Goal: Check status: Check status

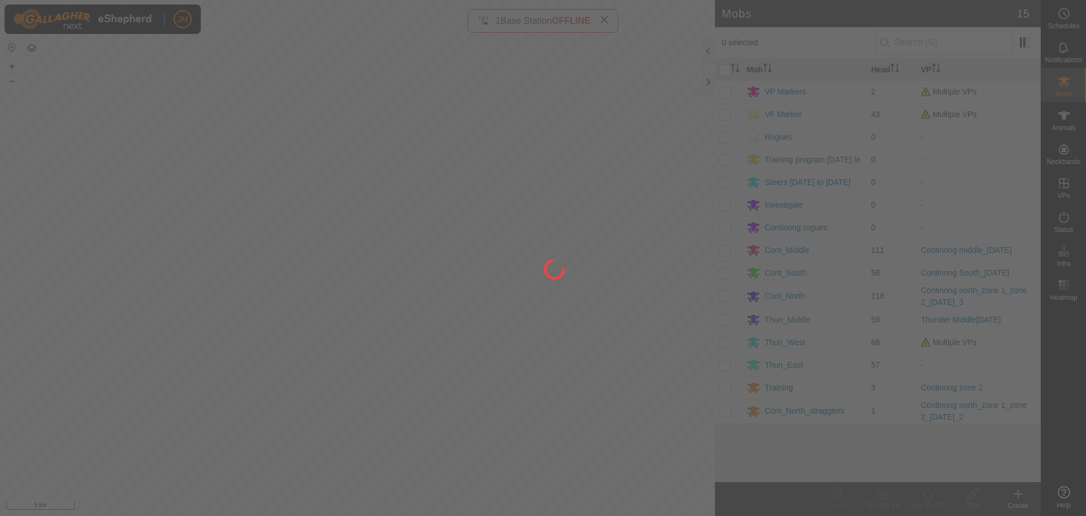
click at [708, 81] on div at bounding box center [543, 258] width 1086 height 516
click at [707, 81] on div at bounding box center [543, 258] width 1086 height 516
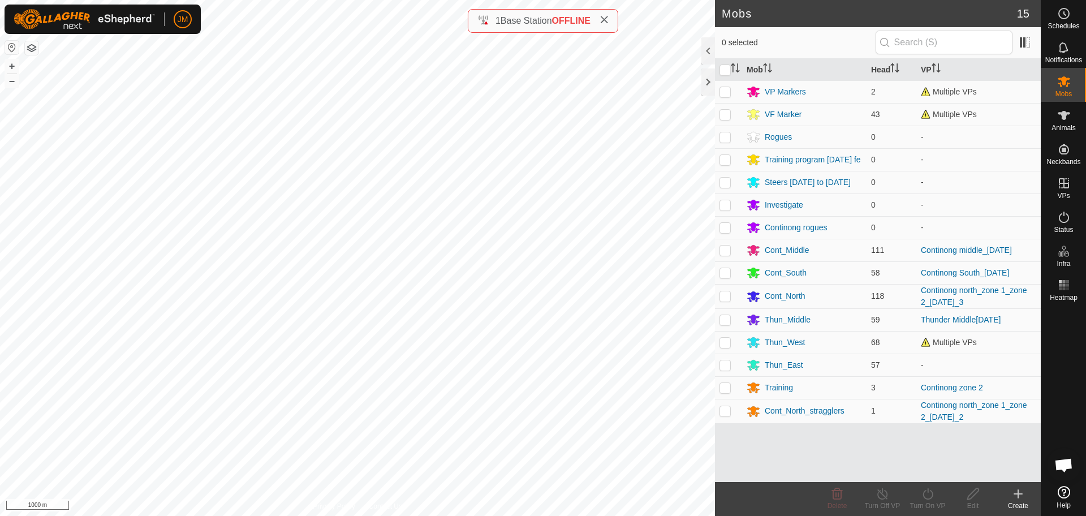
click at [707, 81] on div at bounding box center [709, 81] width 14 height 27
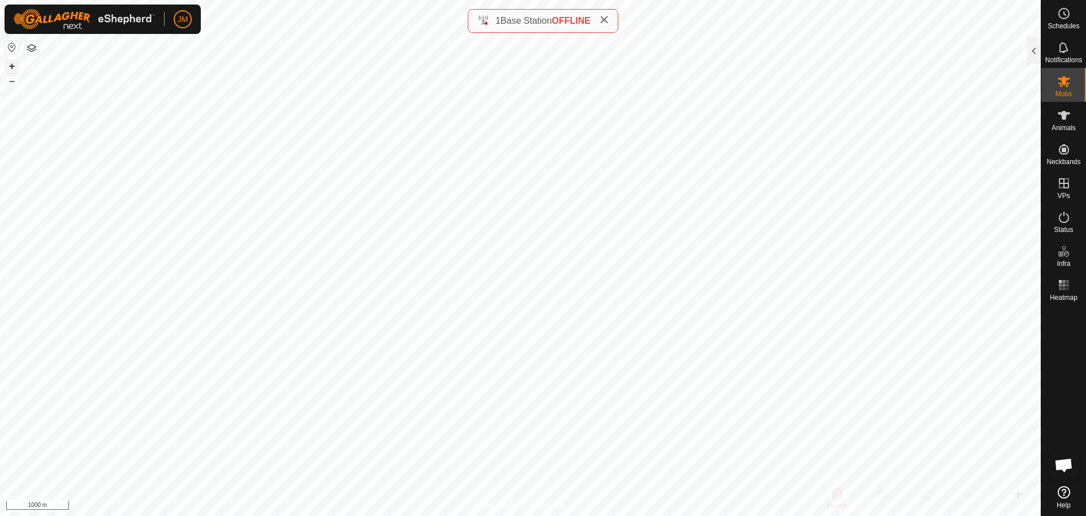
click at [14, 67] on button "+" at bounding box center [12, 66] width 14 height 14
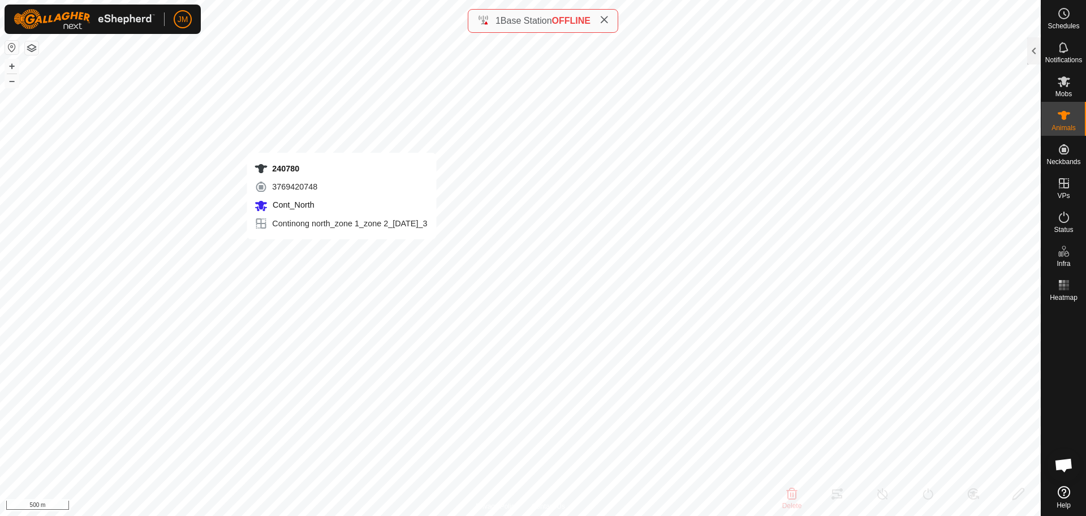
type input "240780"
type input "-"
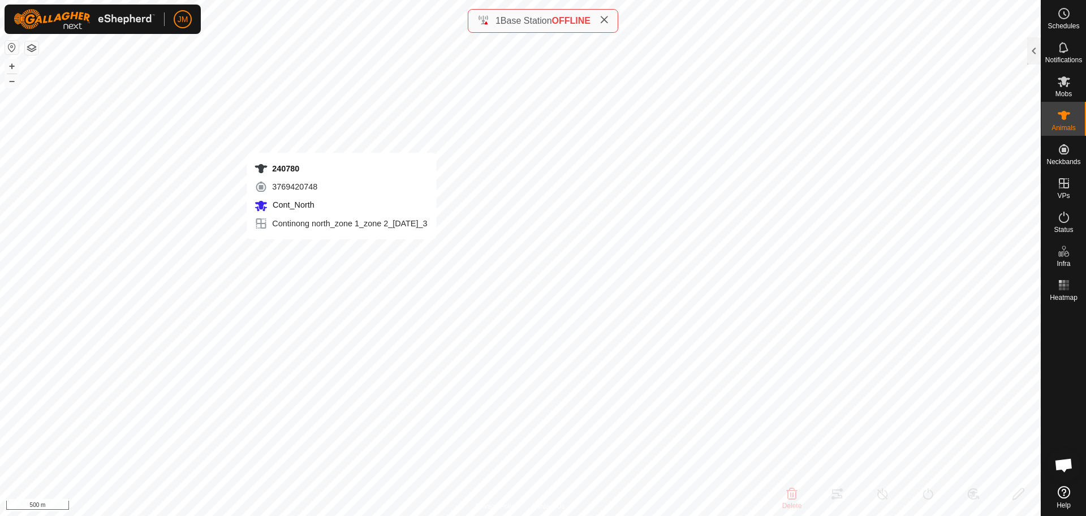
type input "-"
click at [1036, 54] on div at bounding box center [1034, 50] width 14 height 27
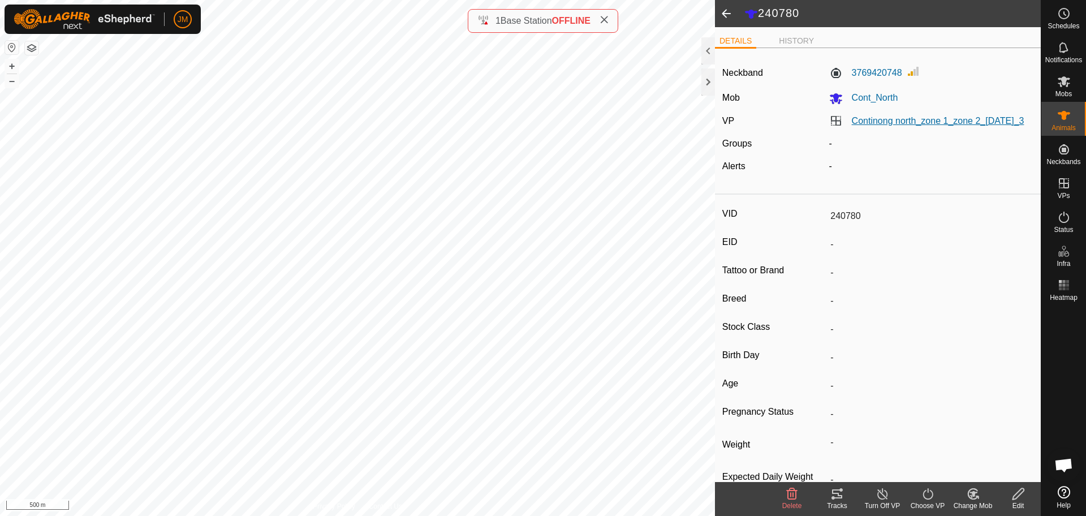
click at [862, 126] on link "Continong north_zone 1_zone 2_[DATE]_3" at bounding box center [938, 121] width 173 height 10
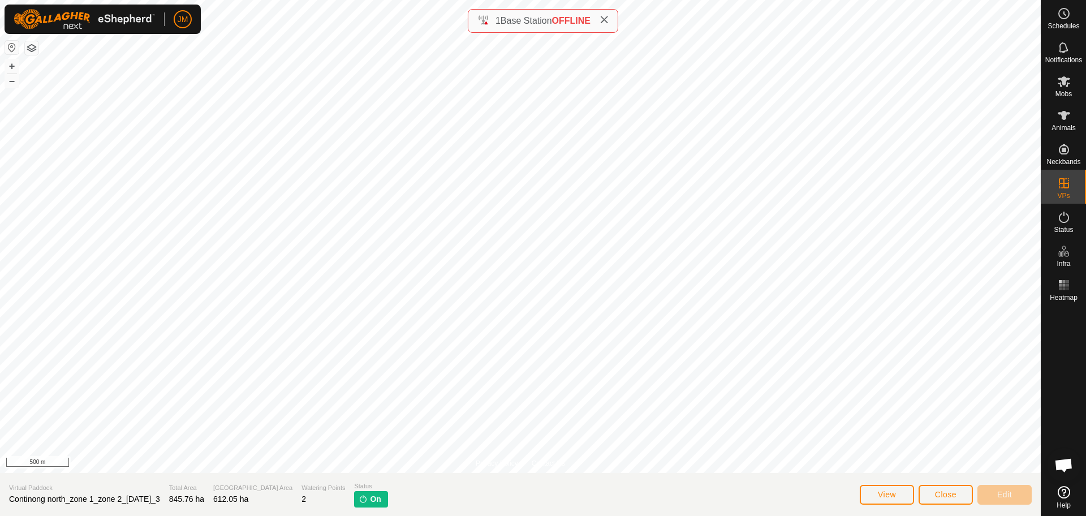
click at [155, 500] on span "Continong north_zone 1_zone 2_[DATE]_3" at bounding box center [84, 499] width 151 height 9
click at [143, 501] on span "Continong north_zone 1_zone 2_[DATE]_3" at bounding box center [84, 499] width 151 height 9
click at [948, 497] on span "Close" at bounding box center [946, 494] width 22 height 9
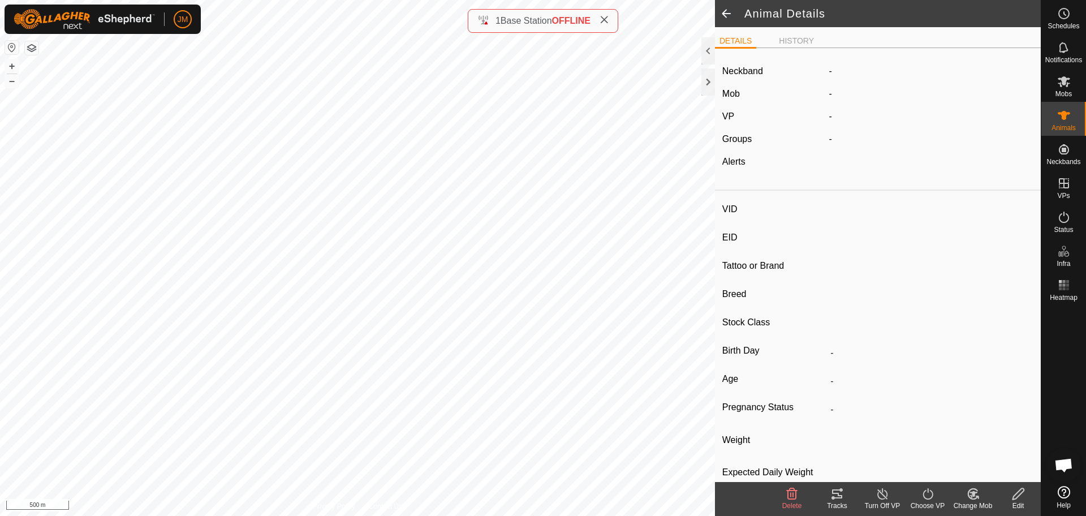
type input "240780"
type input "-"
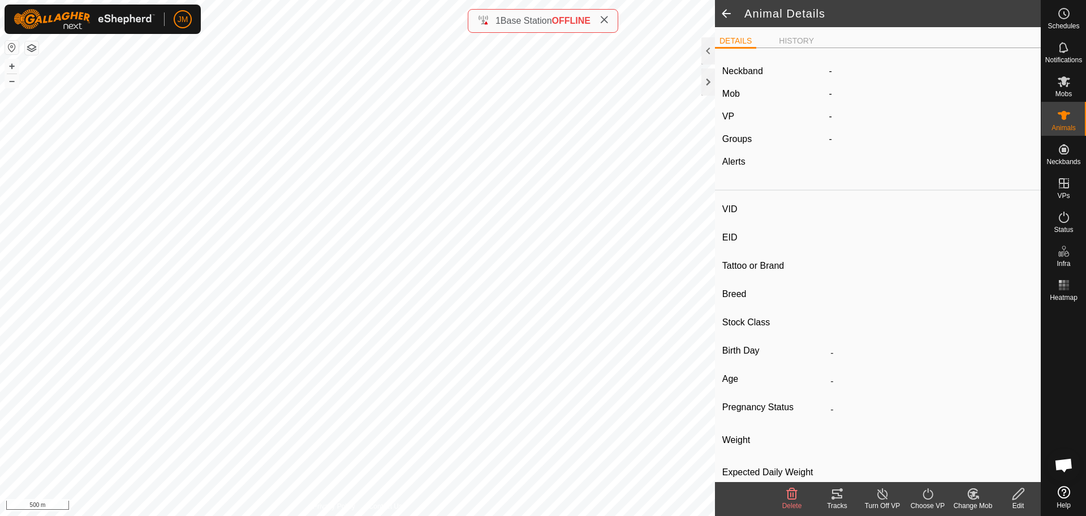
type input "-"
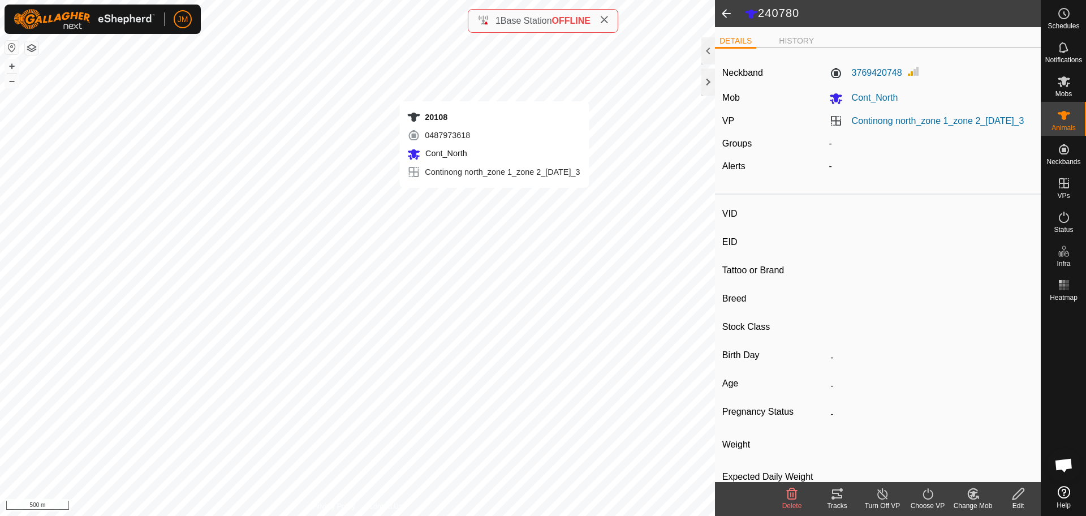
type input "20108"
type input "-"
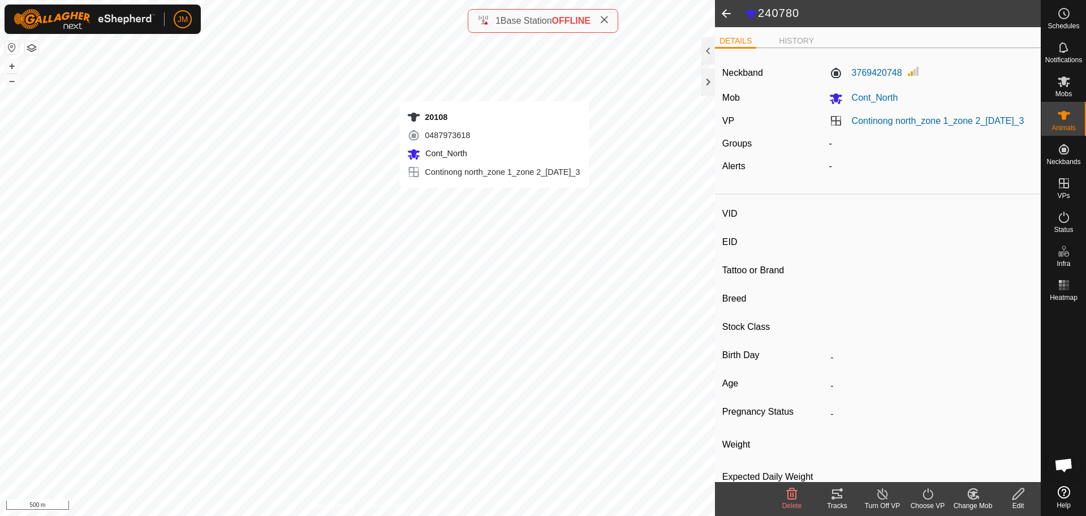
type input "-"
click at [867, 126] on link "Continong north_zone 1_zone 2_[DATE]_3" at bounding box center [938, 121] width 173 height 10
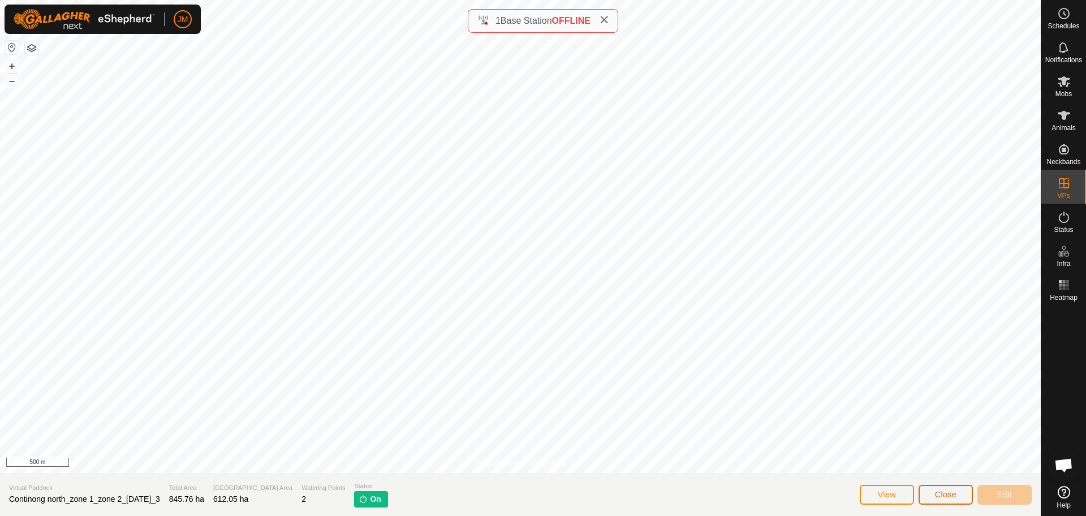
click at [939, 491] on span "Close" at bounding box center [946, 494] width 22 height 9
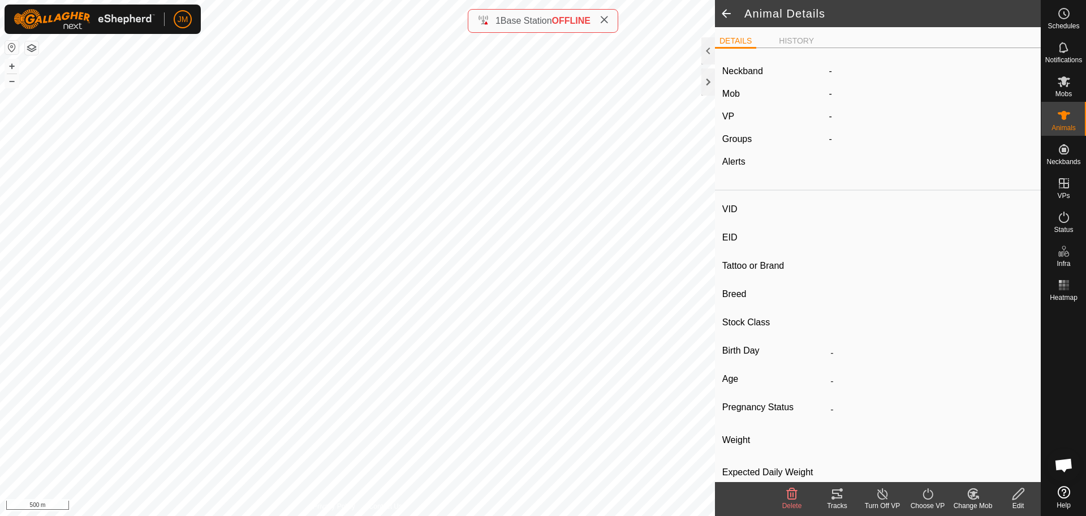
type input "20108"
type input "-"
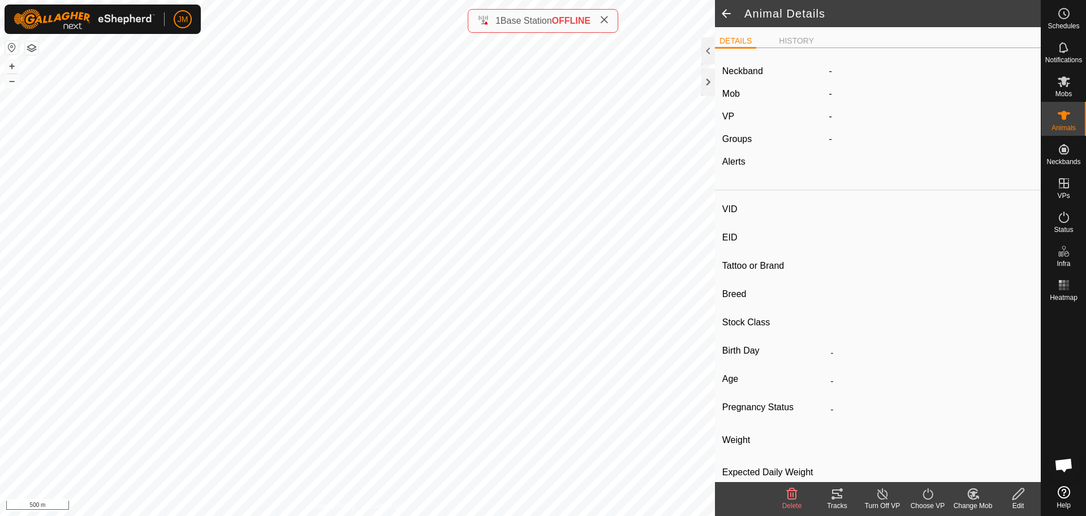
type input "-"
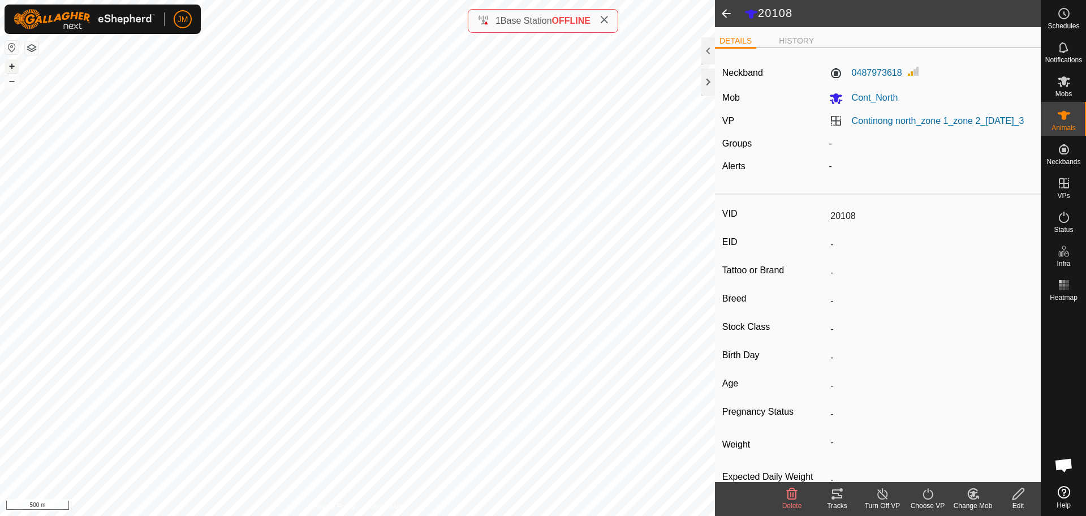
click at [11, 68] on button "+" at bounding box center [12, 66] width 14 height 14
type input "220105"
type input "-"
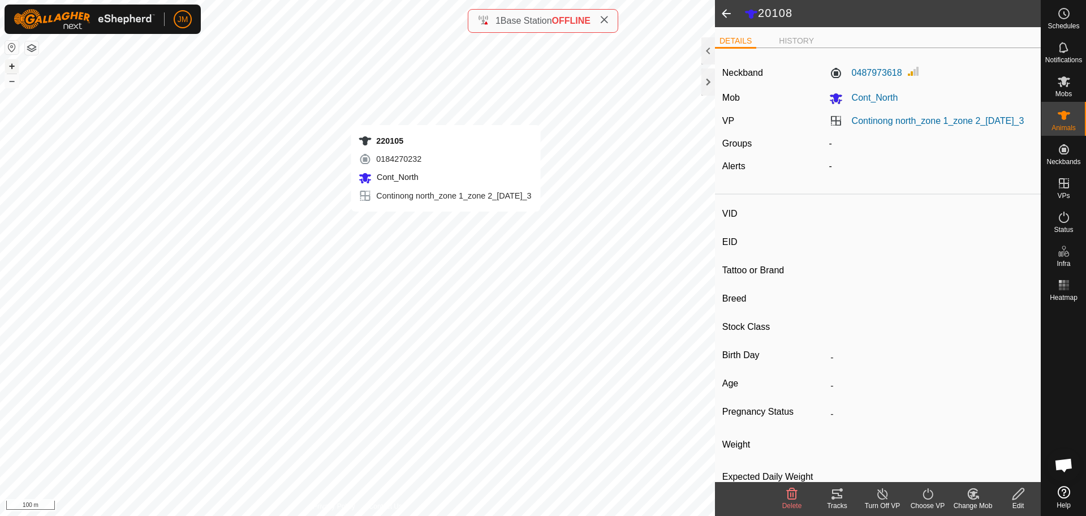
type input "-"
click at [18, 67] on button "+" at bounding box center [12, 66] width 14 height 14
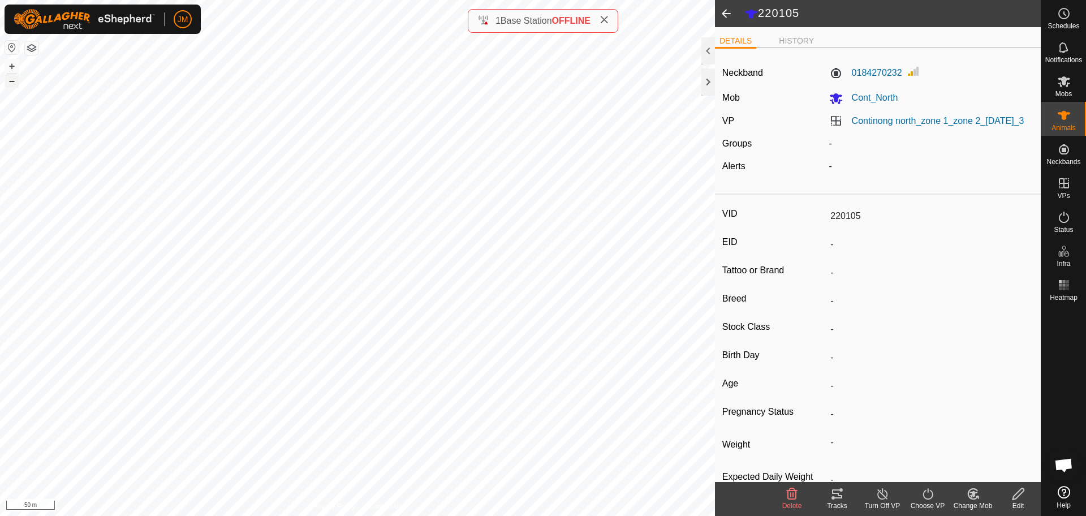
click at [11, 85] on button "–" at bounding box center [12, 81] width 14 height 14
click at [707, 87] on div at bounding box center [709, 81] width 14 height 27
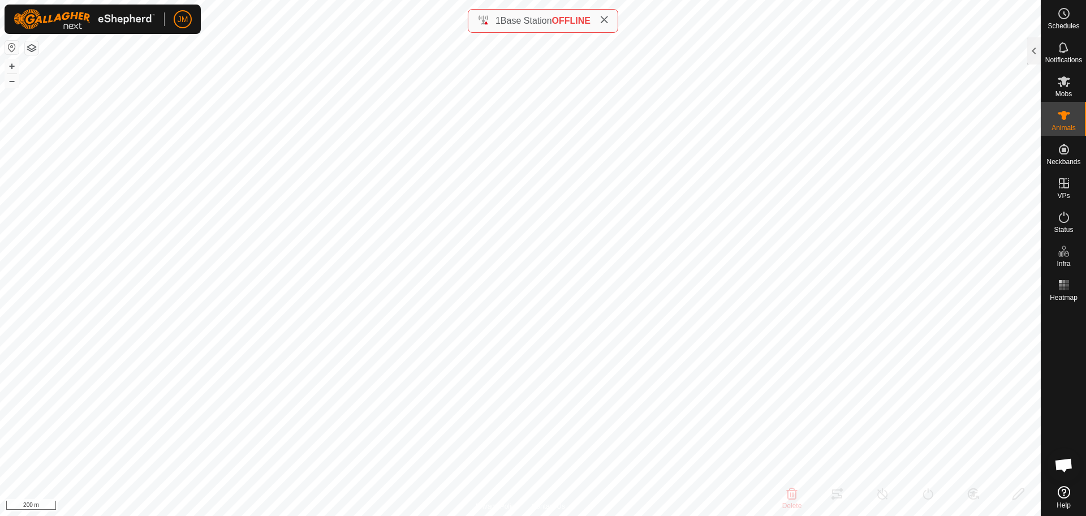
click at [608, 22] on icon at bounding box center [604, 19] width 9 height 9
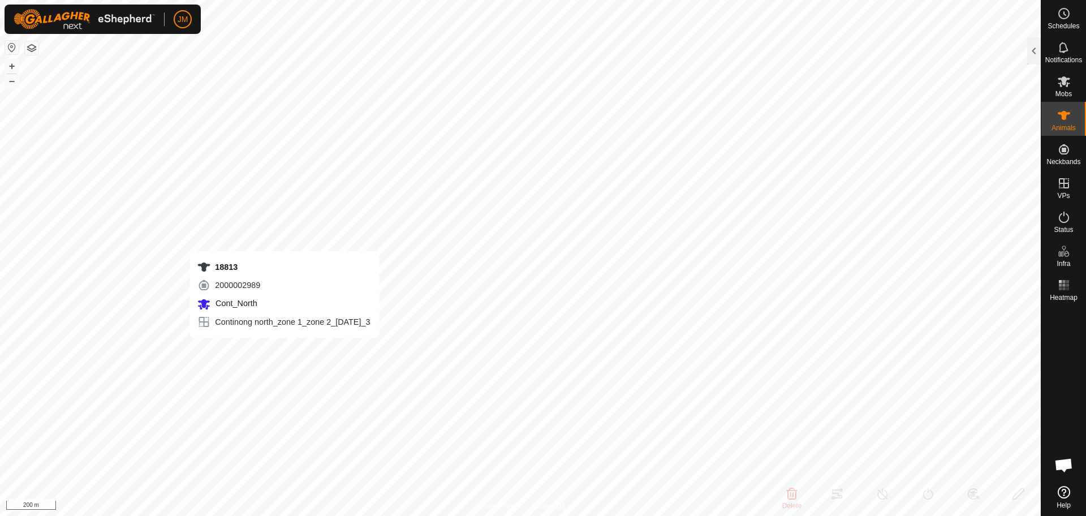
type input "18813"
type input "-"
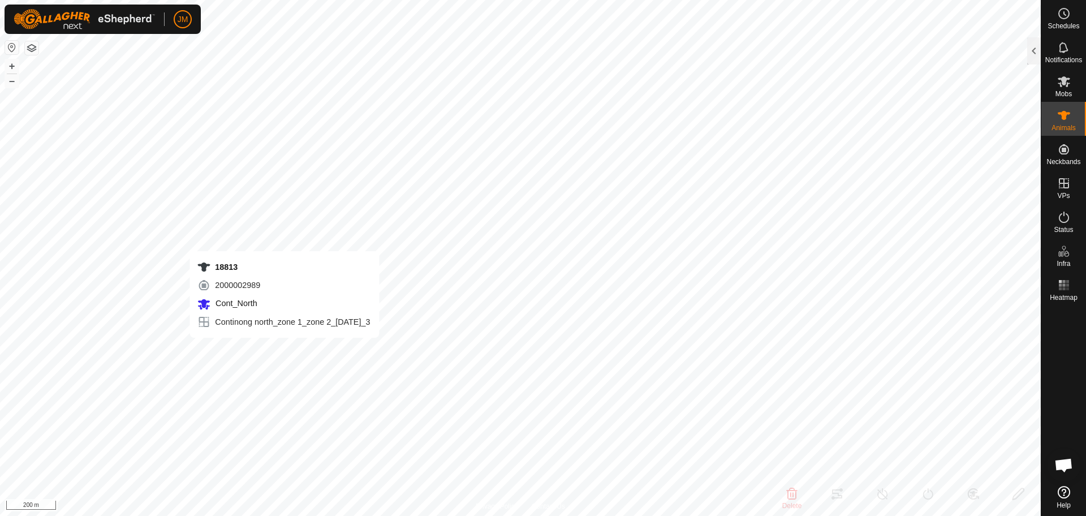
type input "-"
click at [13, 84] on button "–" at bounding box center [12, 81] width 14 height 14
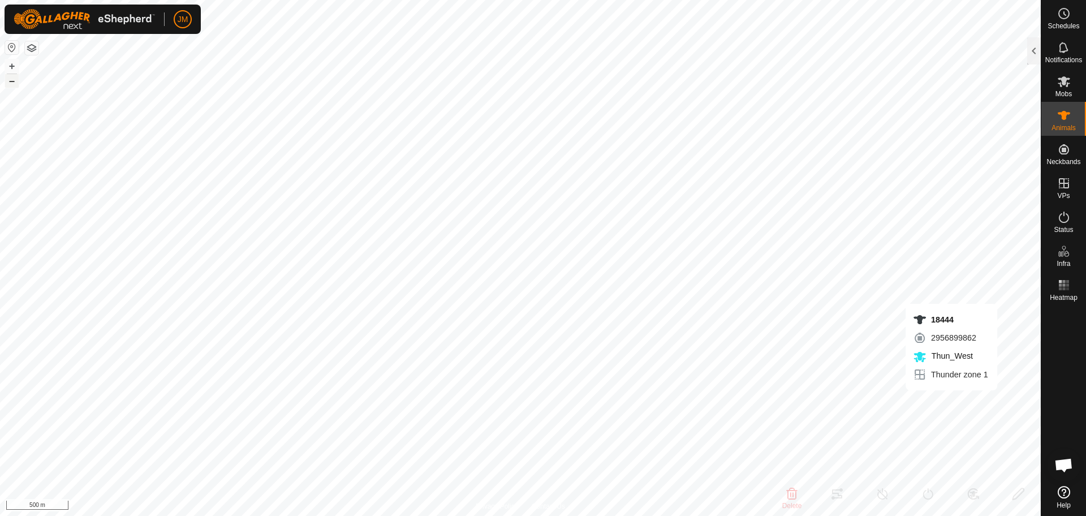
type input "18444"
type input "-"
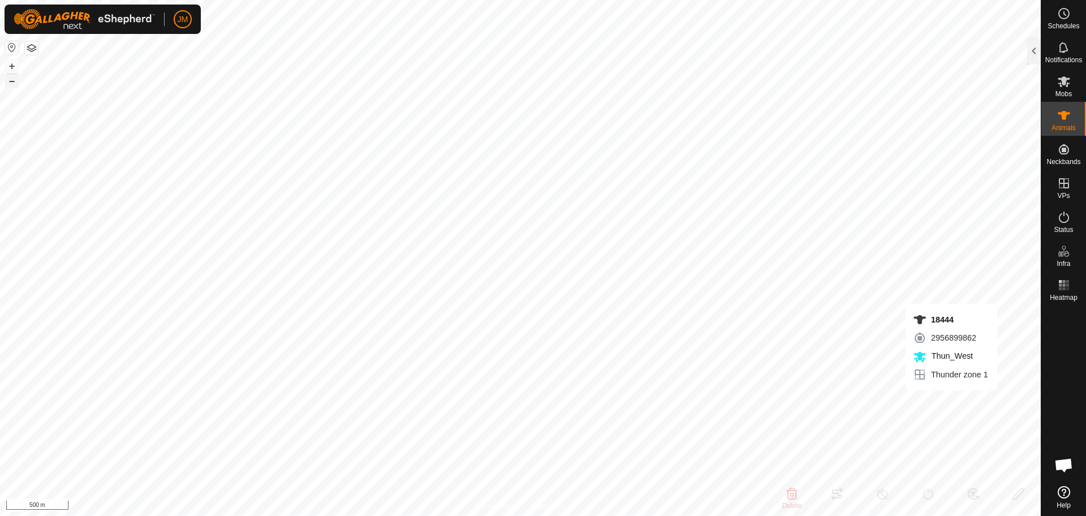
type input "-"
type input "230725"
type input "-"
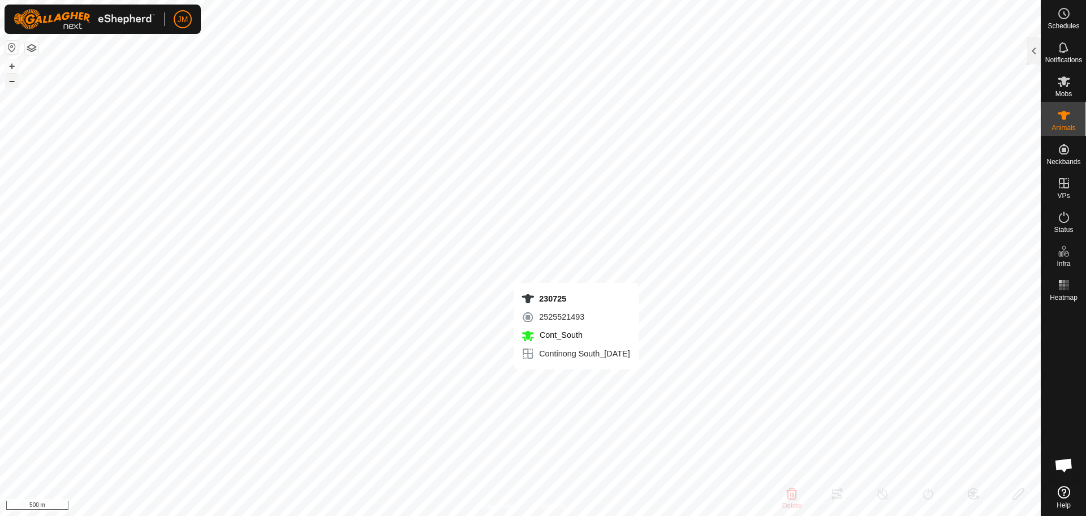
type input "-"
type input "0 kg"
type input "-"
click at [1036, 53] on div at bounding box center [1034, 50] width 14 height 27
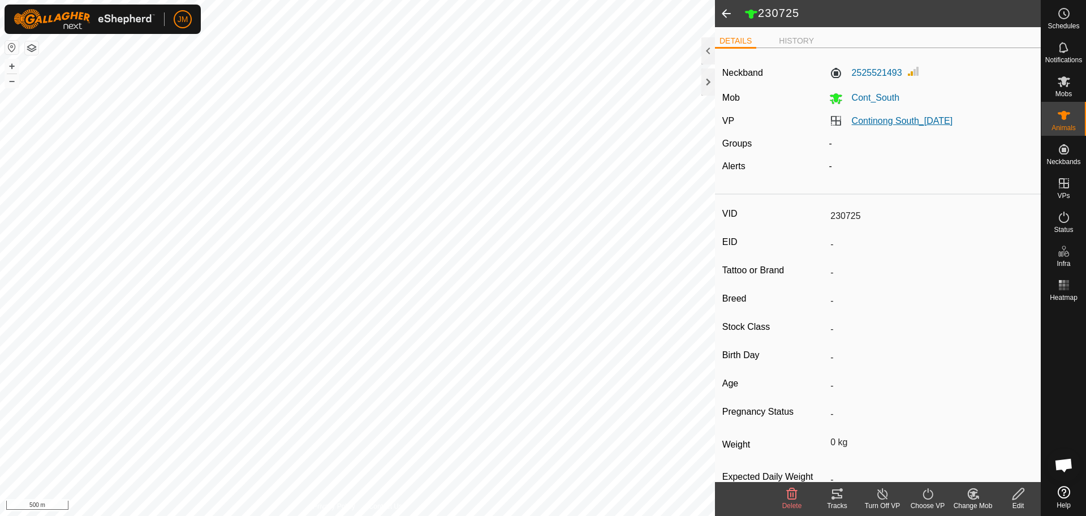
click at [952, 124] on link "Continong South_[DATE]" at bounding box center [902, 121] width 101 height 10
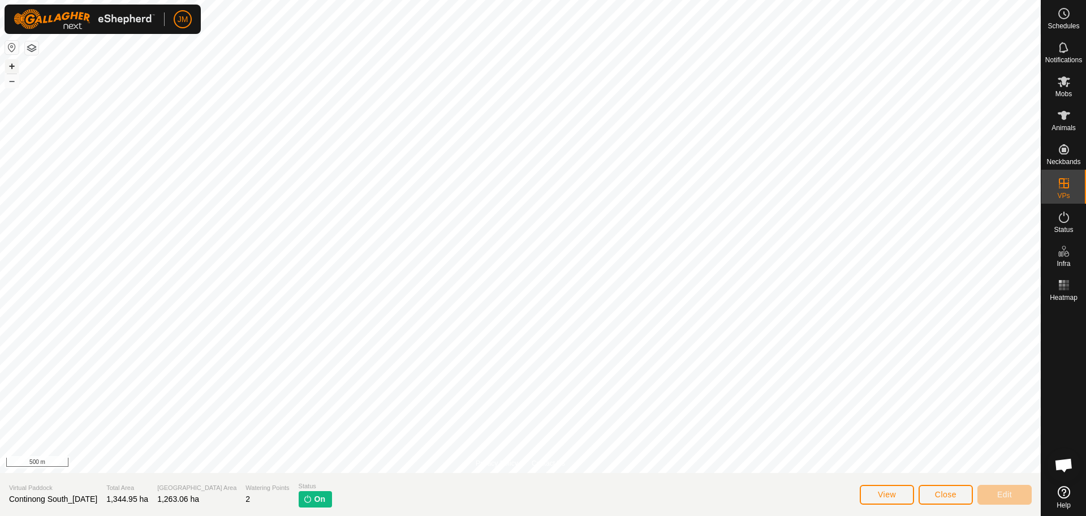
click at [11, 67] on button "+" at bounding box center [12, 66] width 14 height 14
click at [10, 83] on button "–" at bounding box center [12, 81] width 14 height 14
click at [11, 67] on button "+" at bounding box center [12, 66] width 14 height 14
click at [955, 496] on span "Close" at bounding box center [946, 494] width 22 height 9
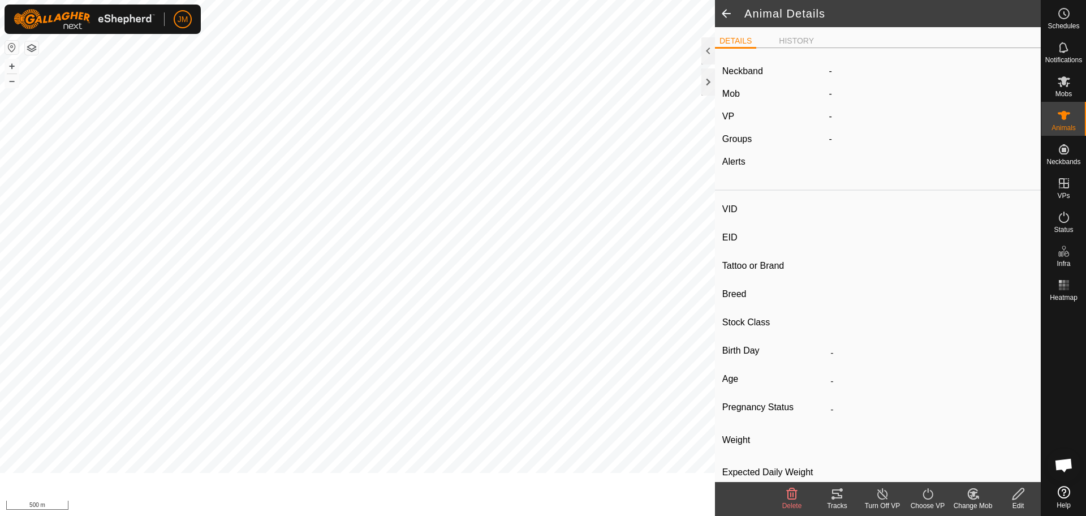
type input "230725"
type input "-"
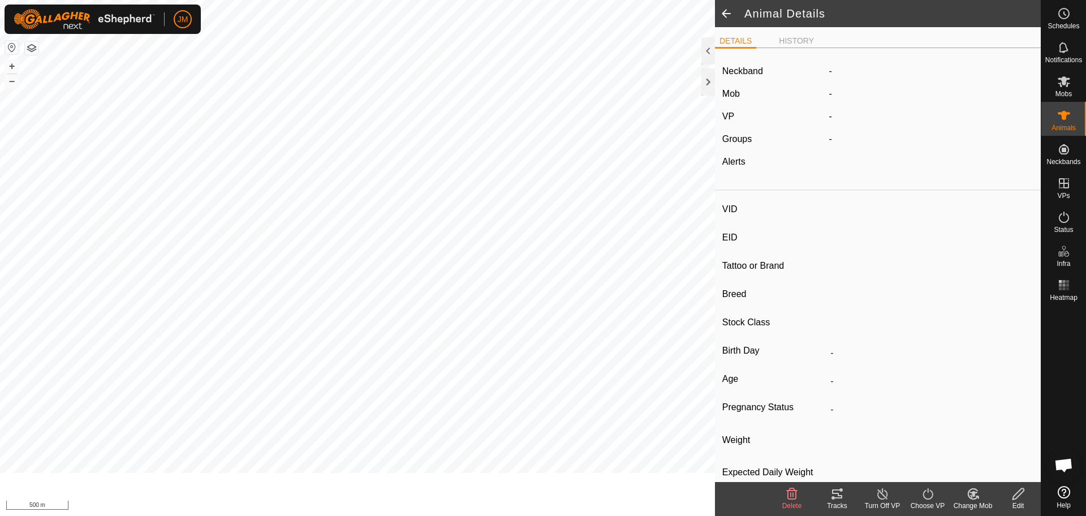
type input "0 kg"
type input "-"
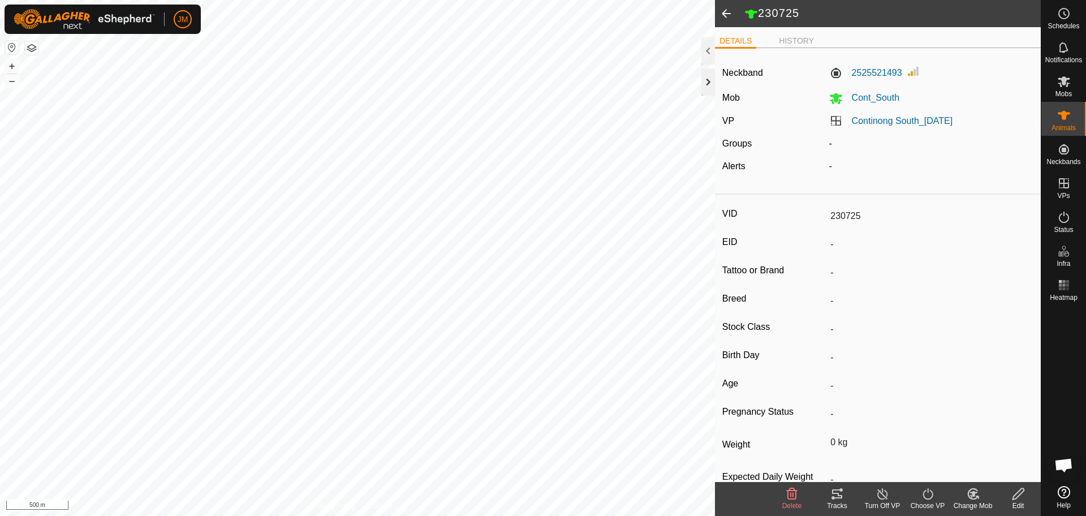
click at [704, 82] on div at bounding box center [709, 81] width 14 height 27
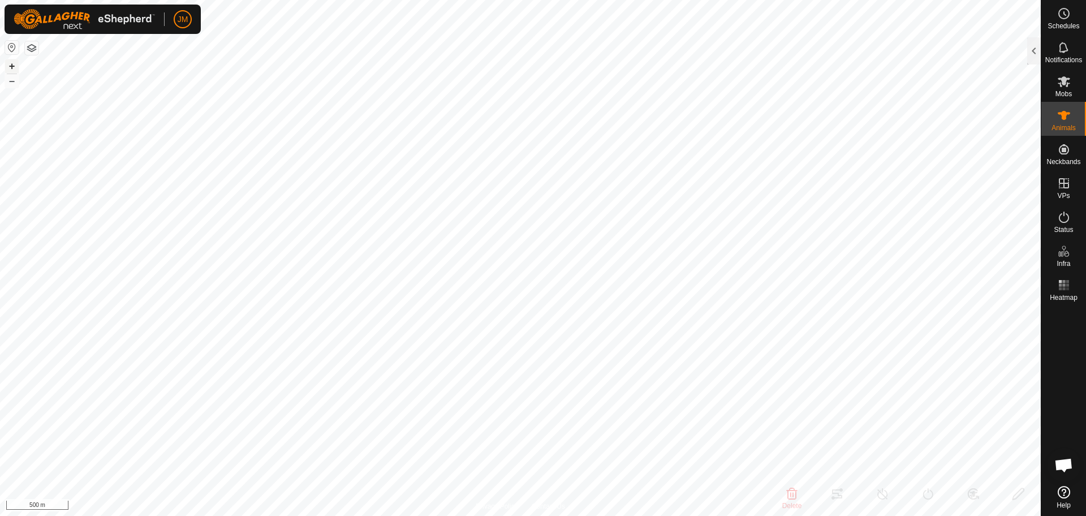
click at [12, 66] on button "+" at bounding box center [12, 66] width 14 height 14
type input "18438"
type input "-"
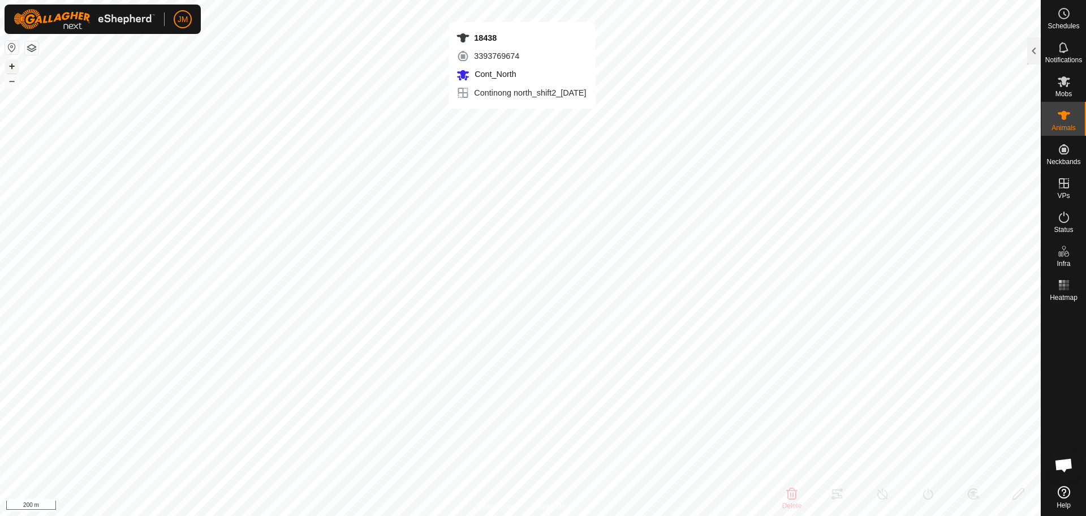
type input "-"
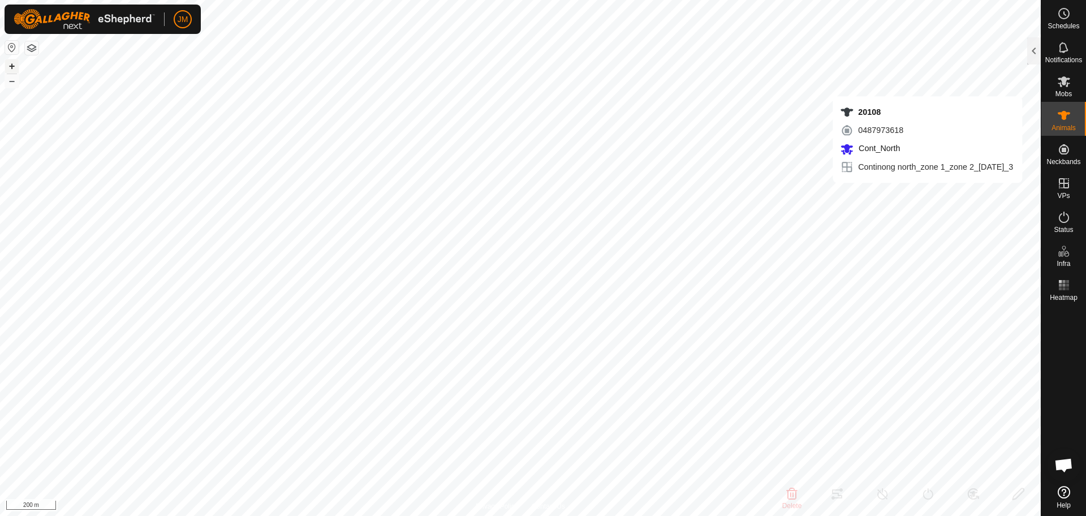
type input "20108"
type input "-"
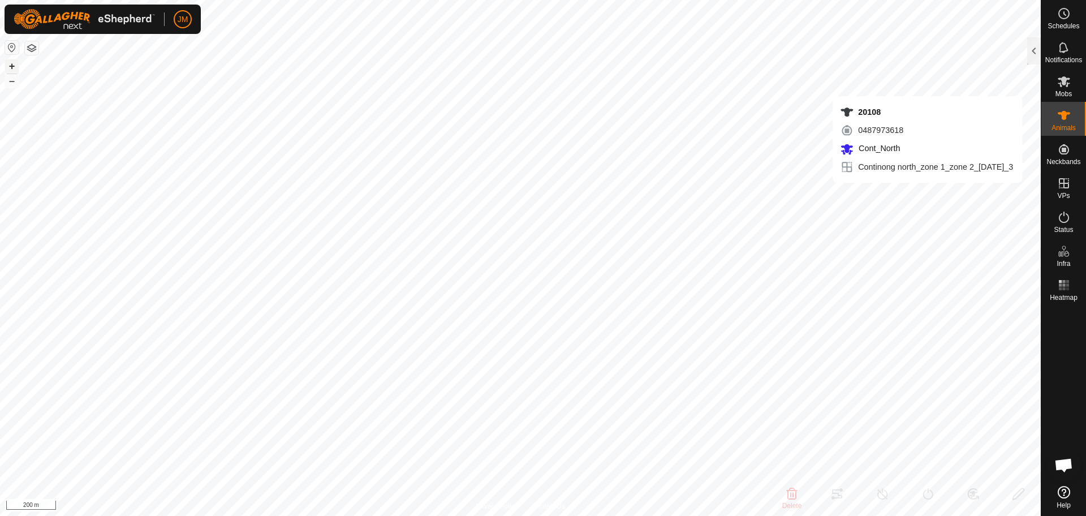
type input "-"
